Goal: Transaction & Acquisition: Purchase product/service

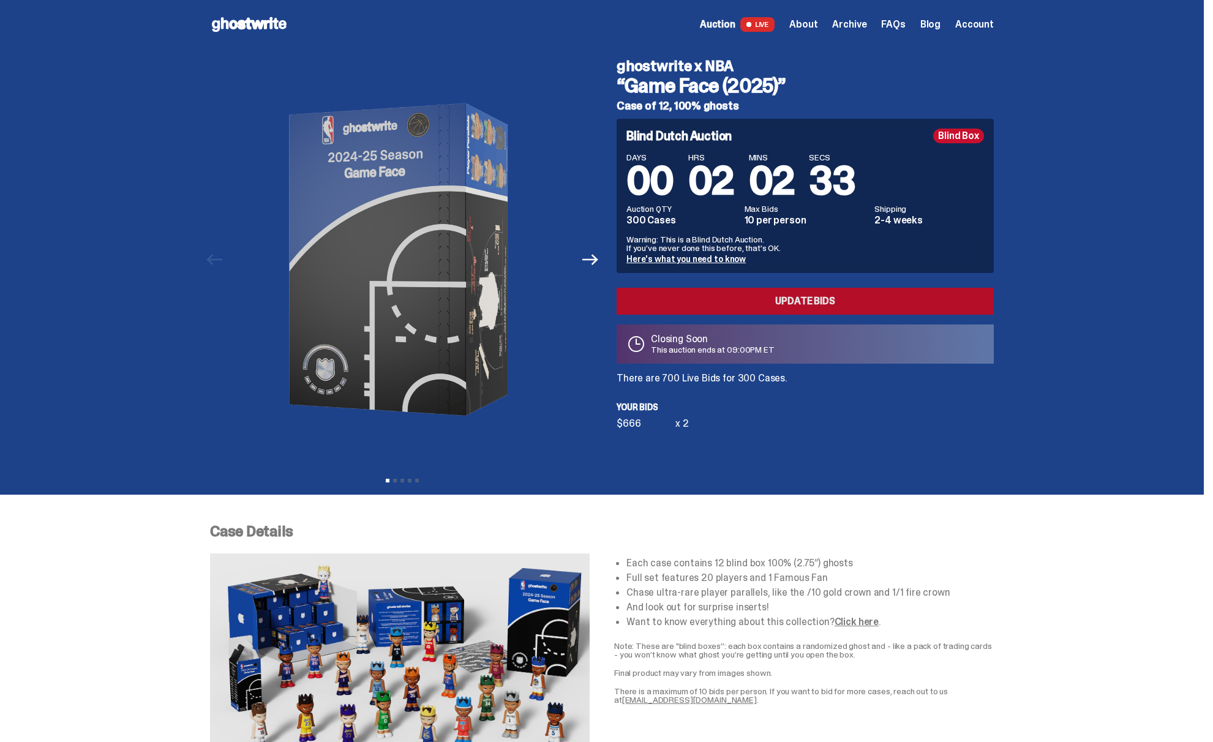
click at [787, 295] on link "Update Bids" at bounding box center [805, 301] width 377 height 27
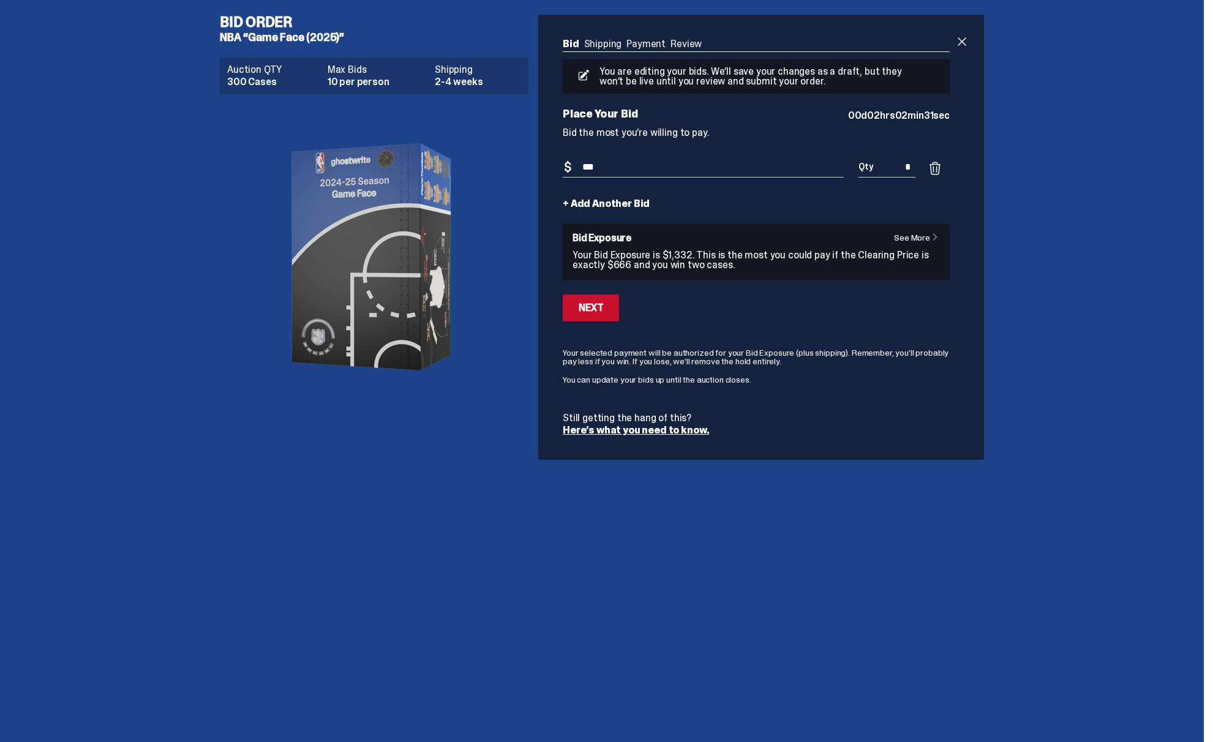
drag, startPoint x: 893, startPoint y: 167, endPoint x: 904, endPoint y: 164, distance: 10.7
click at [894, 167] on input "*" at bounding box center [887, 167] width 57 height 20
click at [907, 164] on input "*" at bounding box center [887, 167] width 57 height 20
type input "*"
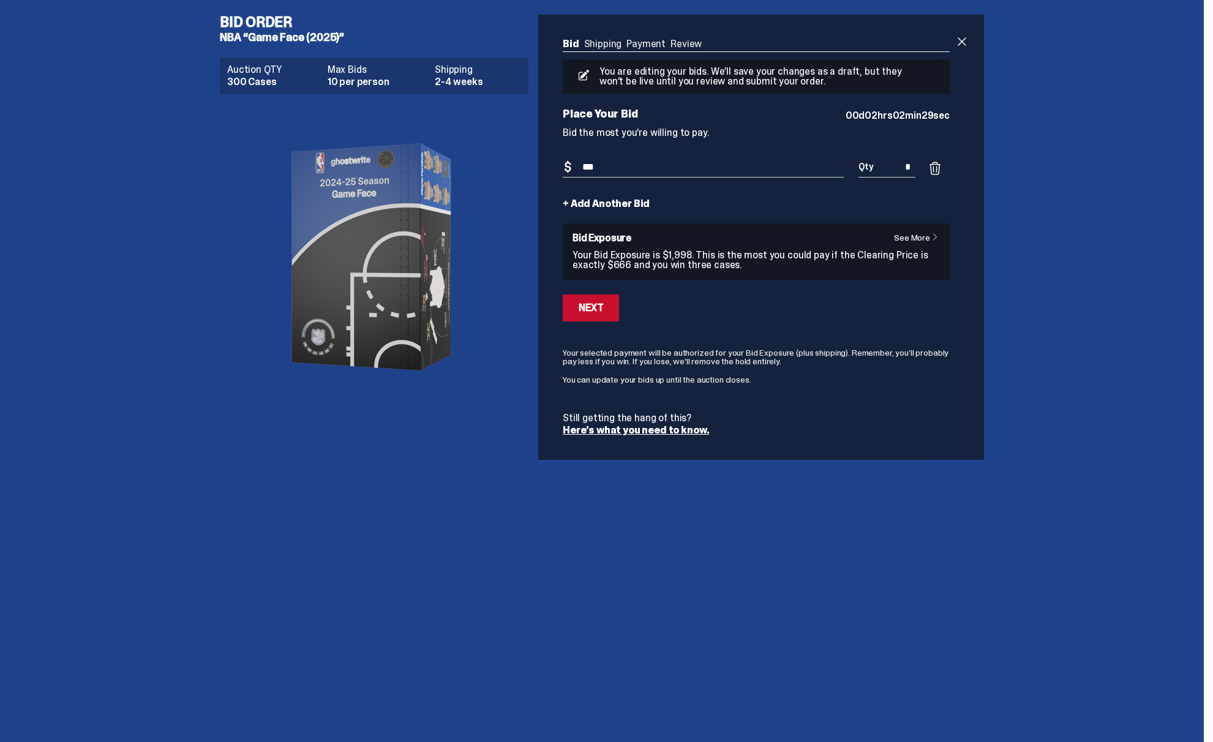
click at [1035, 217] on div "Bid Order NBA “Game Face (2025)” Auction QTY 300 Cases Max Bids 10 per person S…" at bounding box center [602, 237] width 1204 height 475
click at [724, 172] on input "***" at bounding box center [703, 167] width 281 height 20
type input "***"
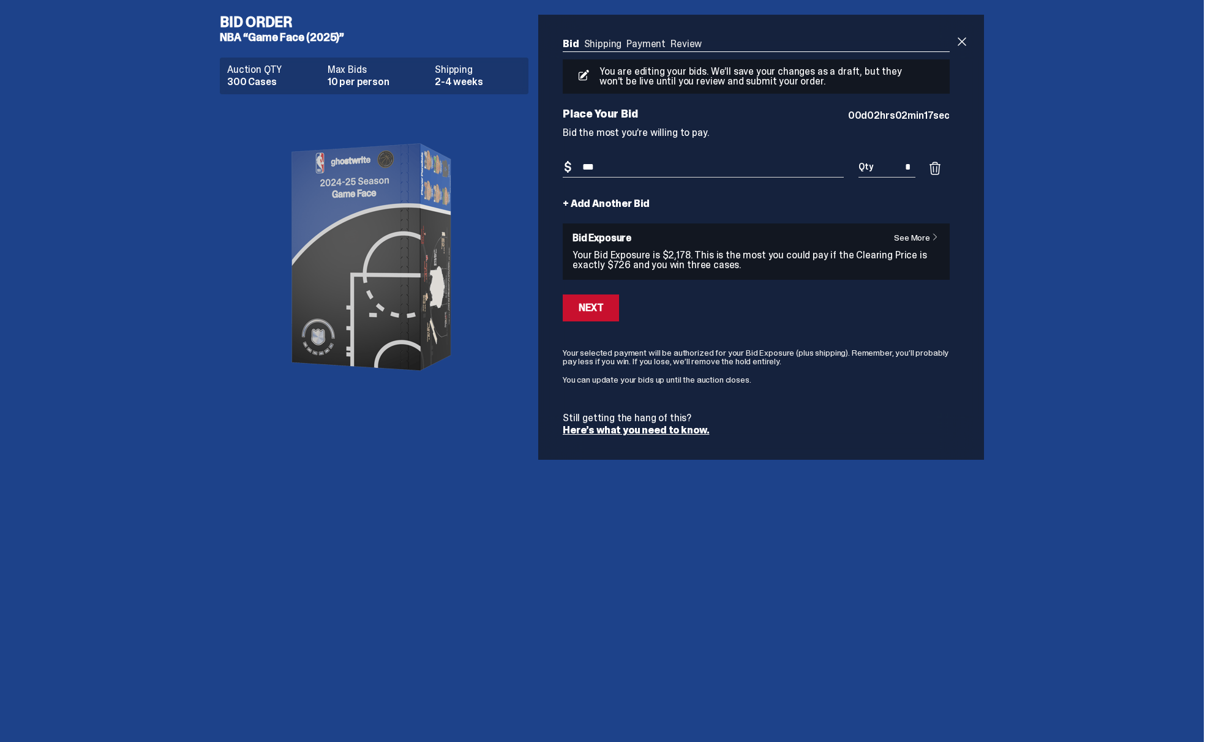
click at [534, 358] on div "Auction QTY 300 Cases Max Bids 10 per person Shipping 2-4 weeks" at bounding box center [379, 283] width 319 height 460
click at [608, 309] on button "Next" at bounding box center [591, 308] width 56 height 27
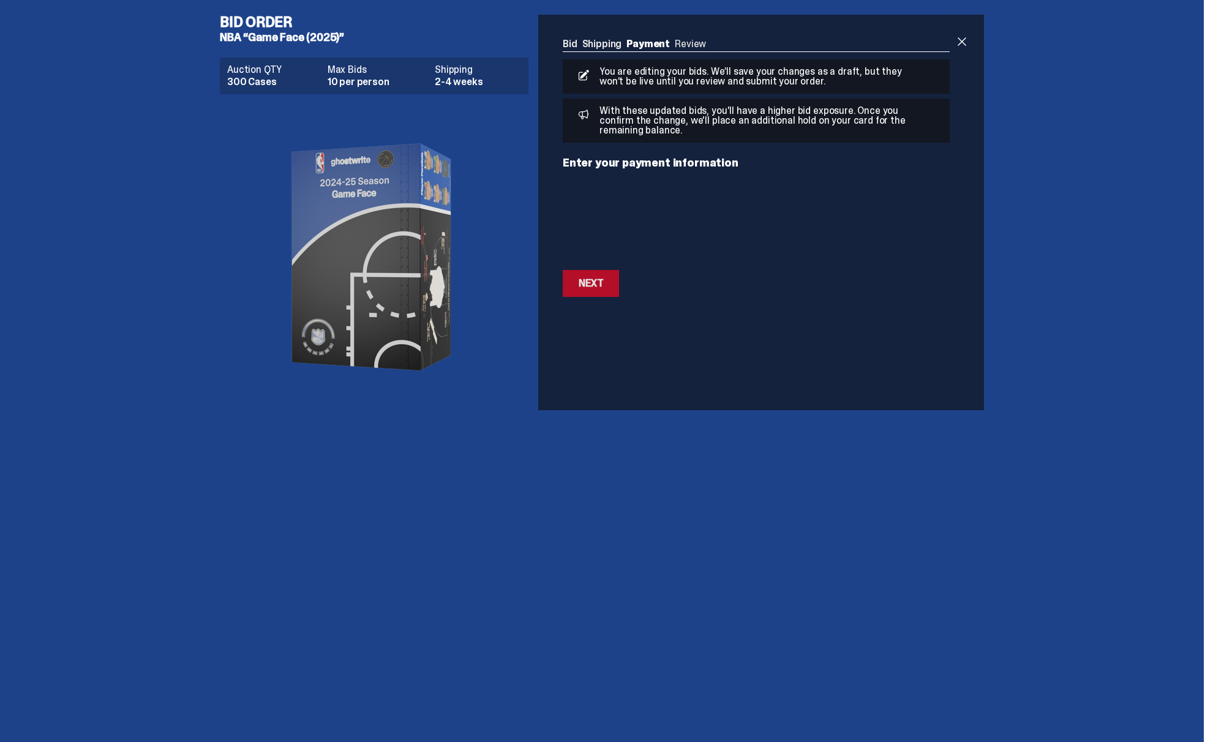
click at [603, 279] on div "Next" at bounding box center [591, 284] width 25 height 10
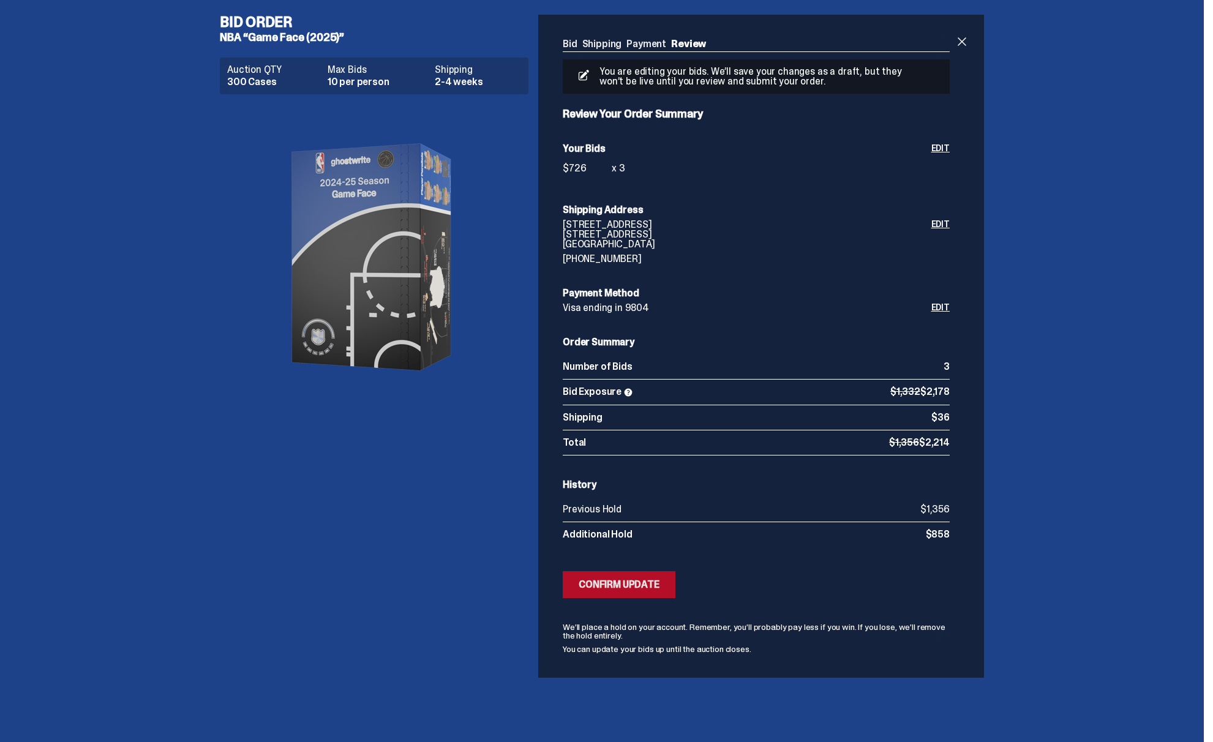
click at [630, 585] on div "Confirm Update" at bounding box center [619, 585] width 81 height 10
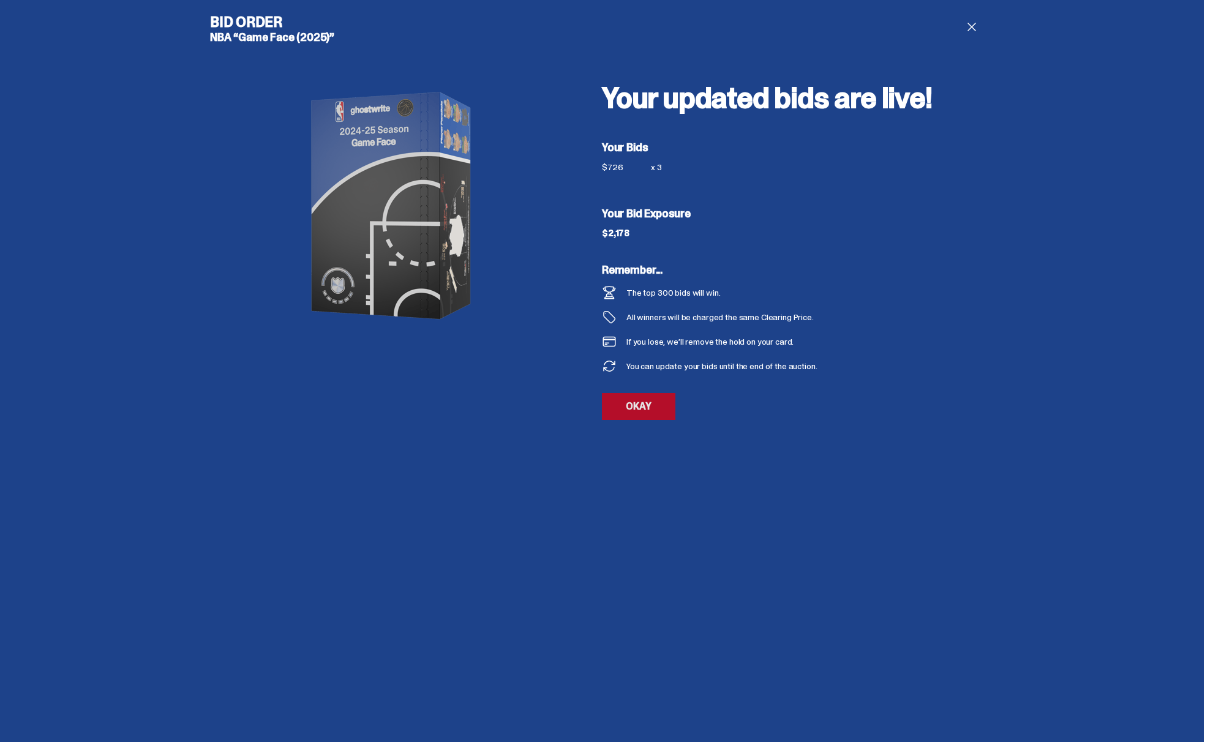
click at [647, 400] on link "OKAY" at bounding box center [639, 406] width 74 height 27
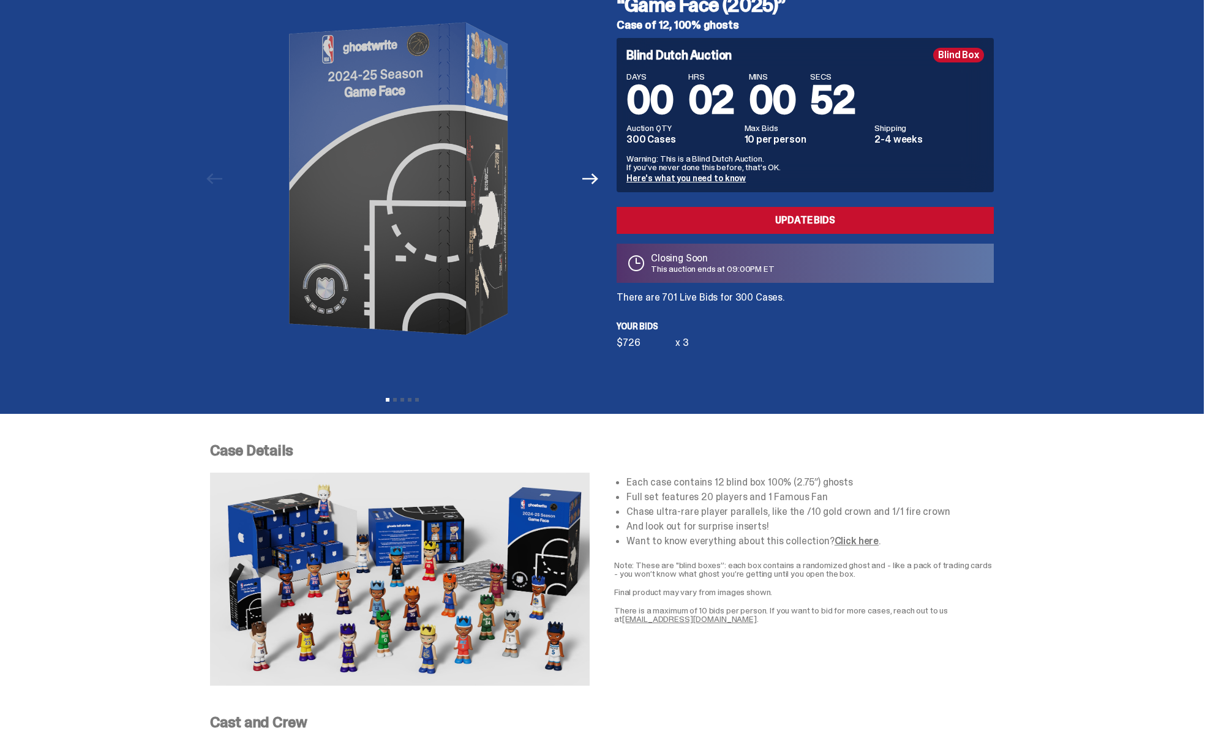
scroll to position [82, 0]
